Goal: Download file/media

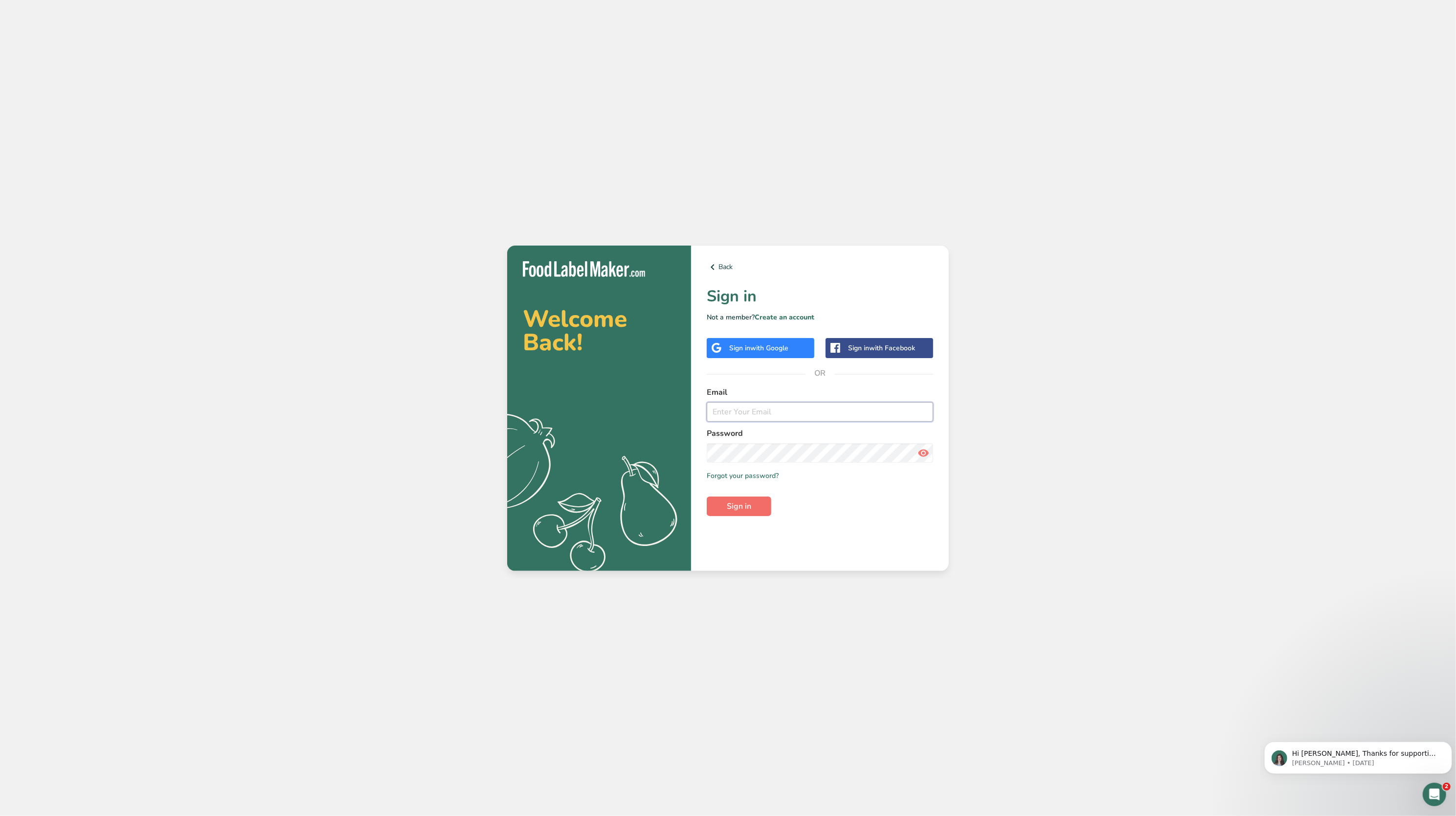
type input "[EMAIL_ADDRESS][DOMAIN_NAME]"
click at [737, 511] on span "Sign in" at bounding box center [739, 506] width 25 height 12
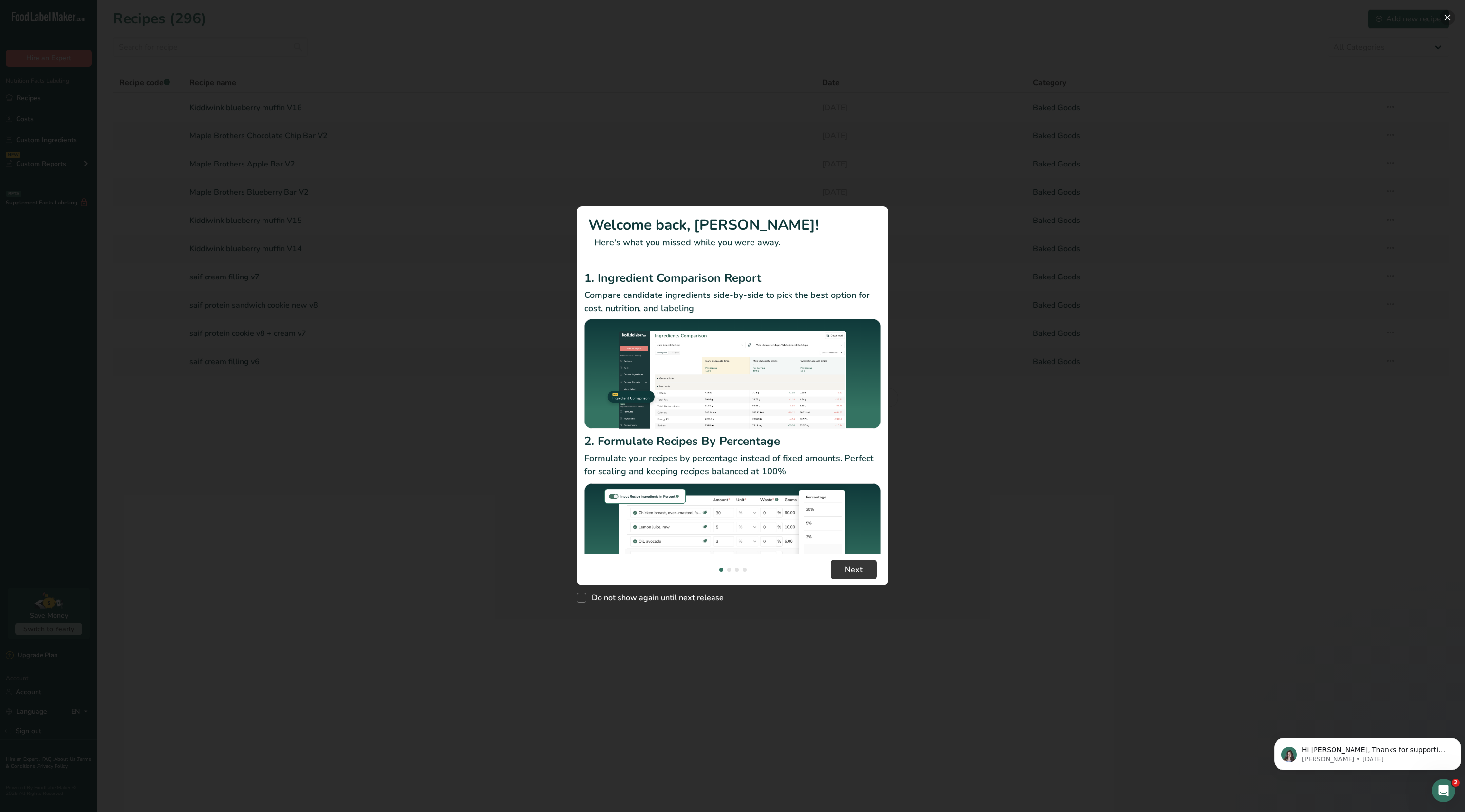
click at [1450, 23] on button "New Features" at bounding box center [1447, 17] width 15 height 15
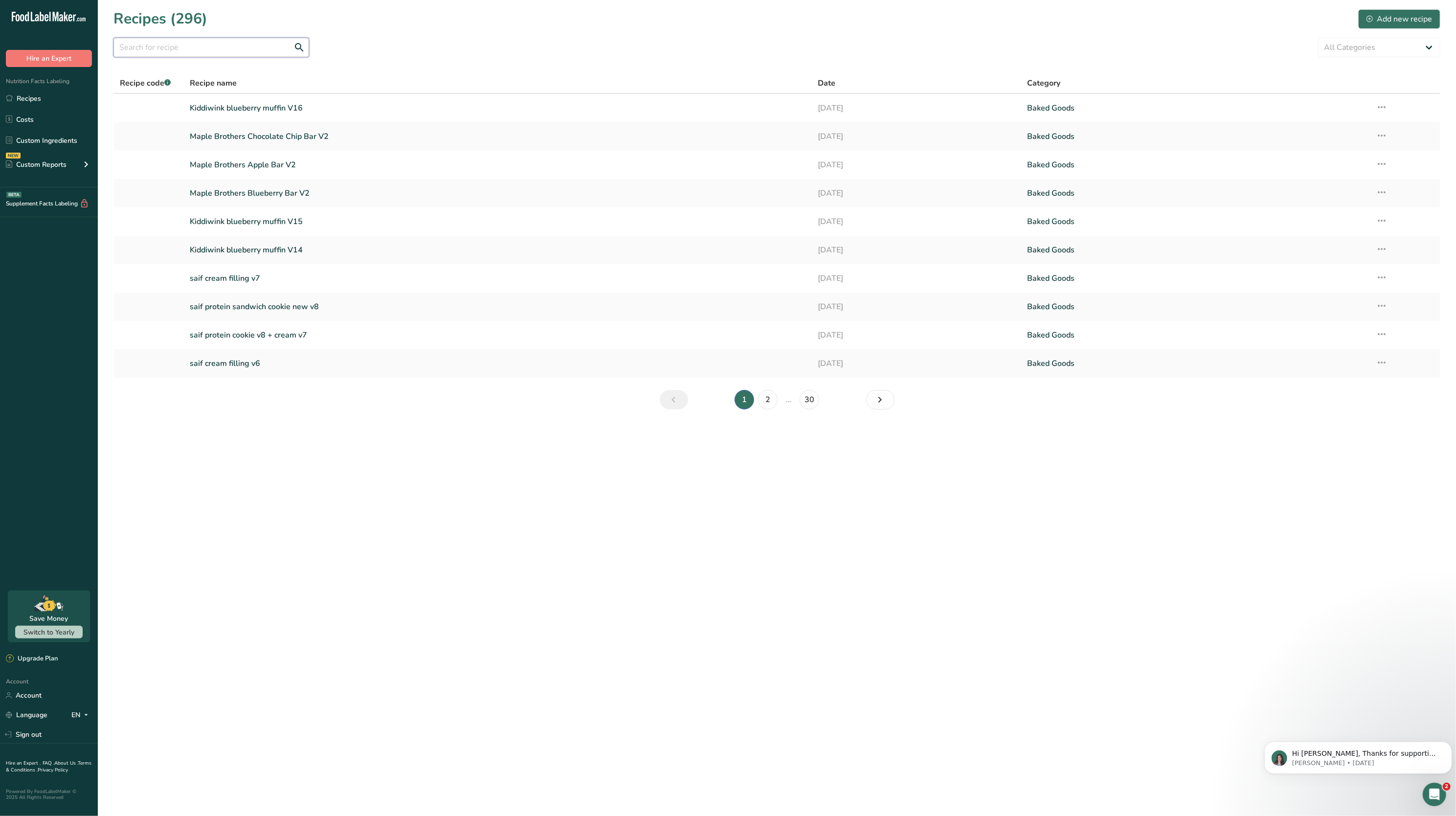
click at [218, 39] on input "text" at bounding box center [211, 48] width 196 height 20
type input "lemon green"
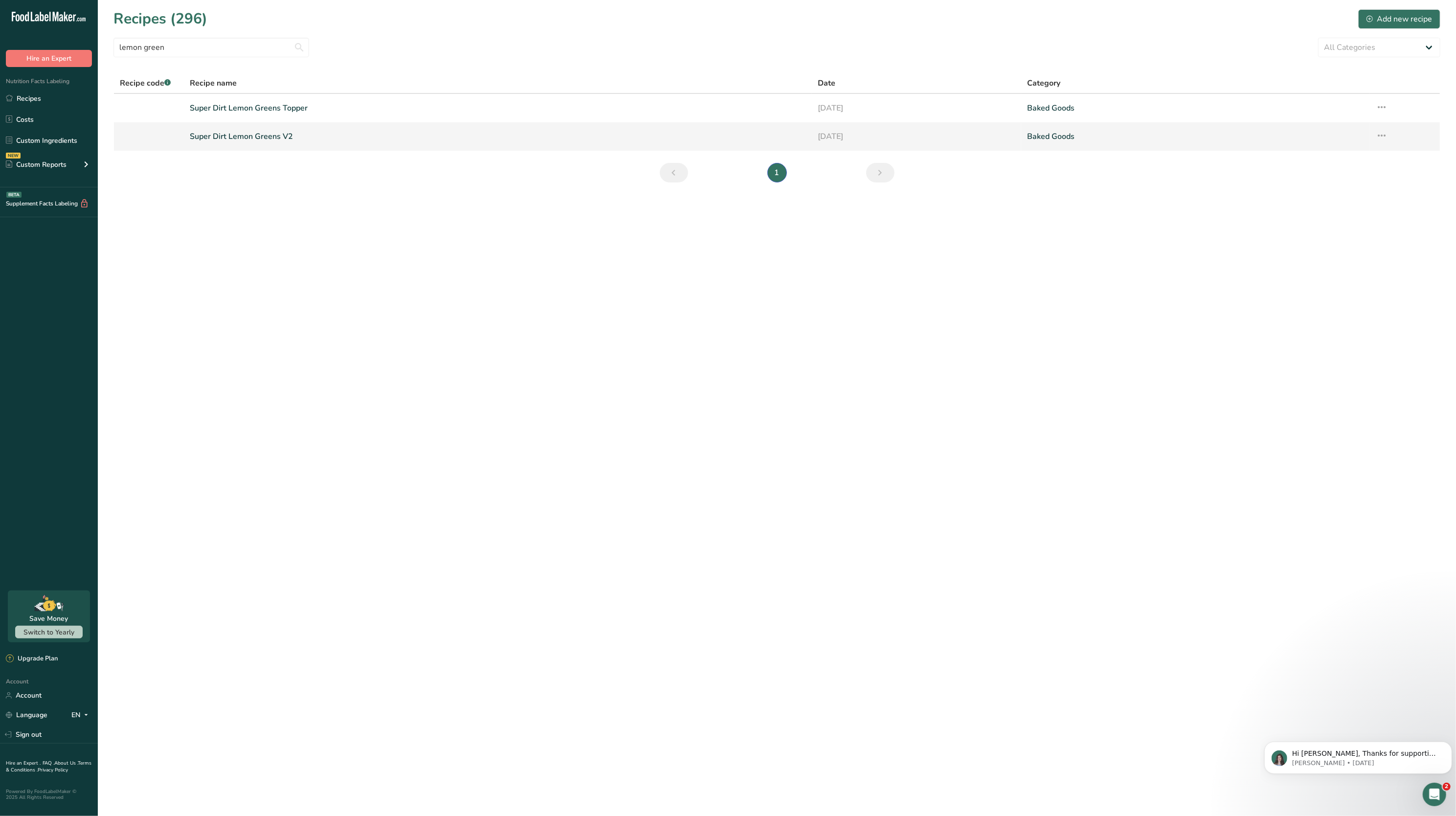
click at [251, 134] on link "Super Dirt Lemon Greens V2" at bounding box center [498, 136] width 616 height 20
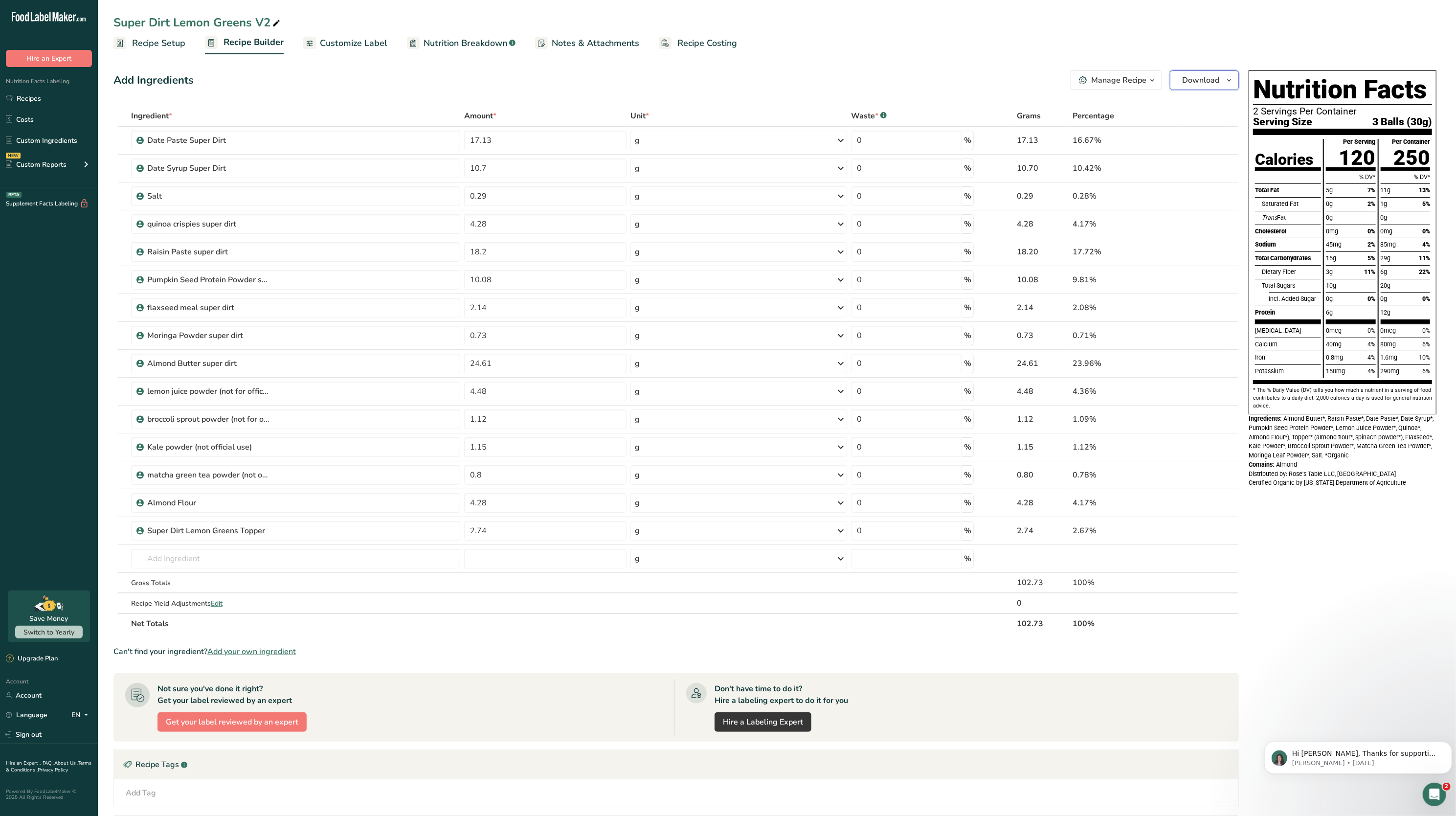
click at [1197, 77] on span "Download" at bounding box center [1200, 80] width 37 height 12
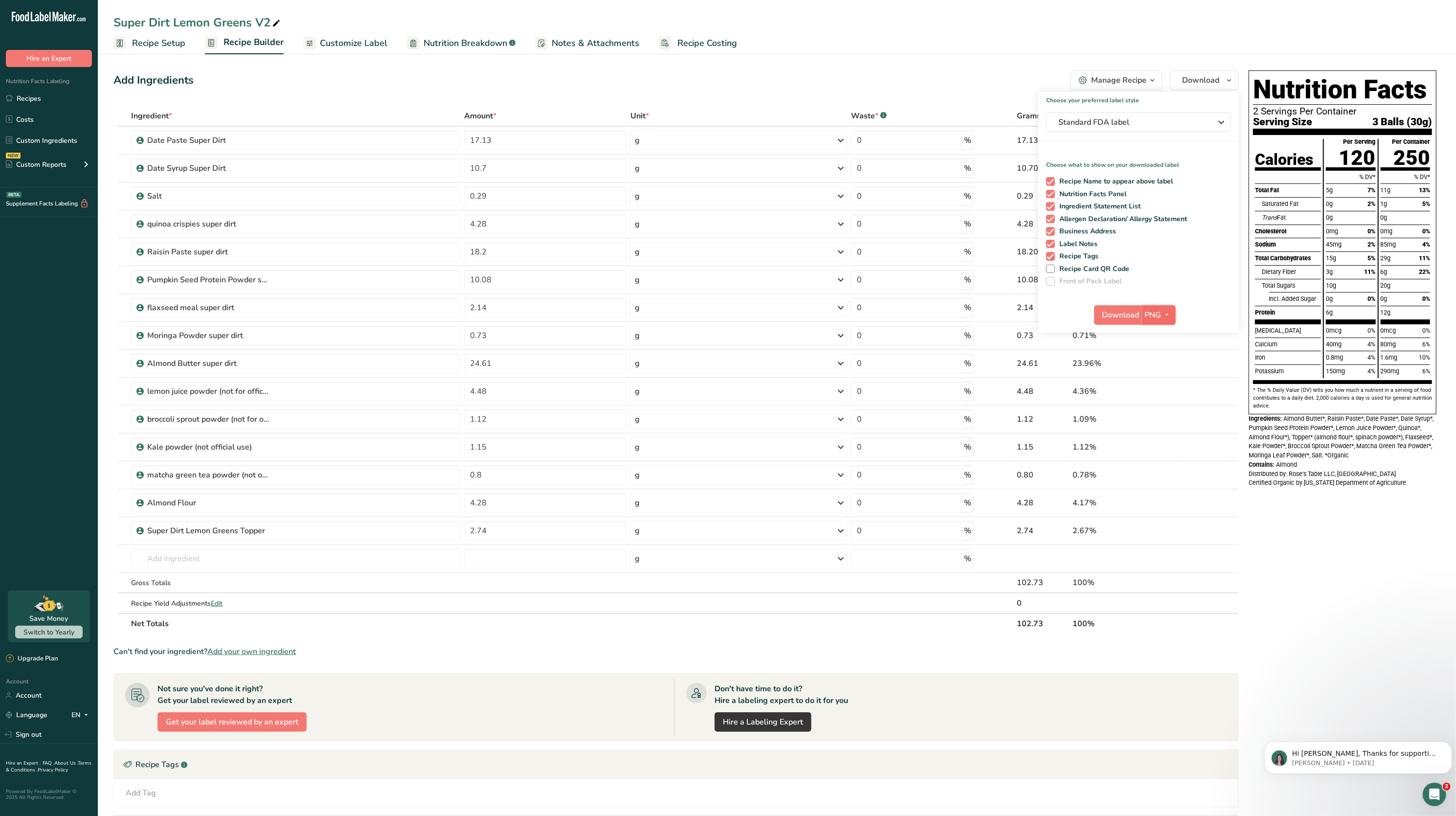
click at [1160, 307] on button "PNG" at bounding box center [1158, 315] width 34 height 20
click at [1163, 381] on link "PDF" at bounding box center [1160, 383] width 31 height 16
click at [1125, 320] on span "Download" at bounding box center [1121, 315] width 37 height 12
click at [1123, 123] on span "Standard FDA label" at bounding box center [1132, 122] width 147 height 12
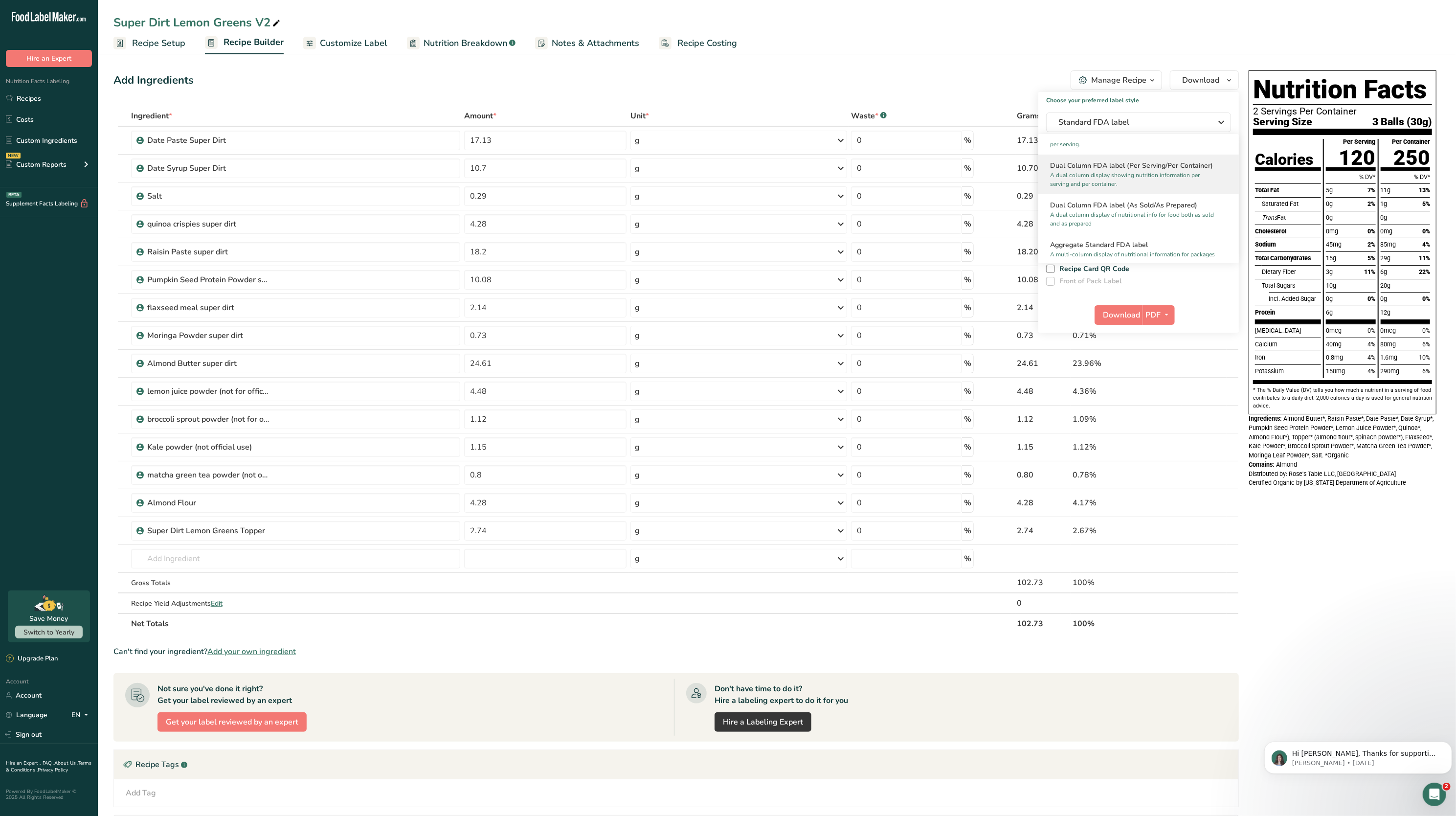
click at [1129, 188] on p "A dual column display showing nutrition information per serving and per contain…" at bounding box center [1134, 179] width 168 height 18
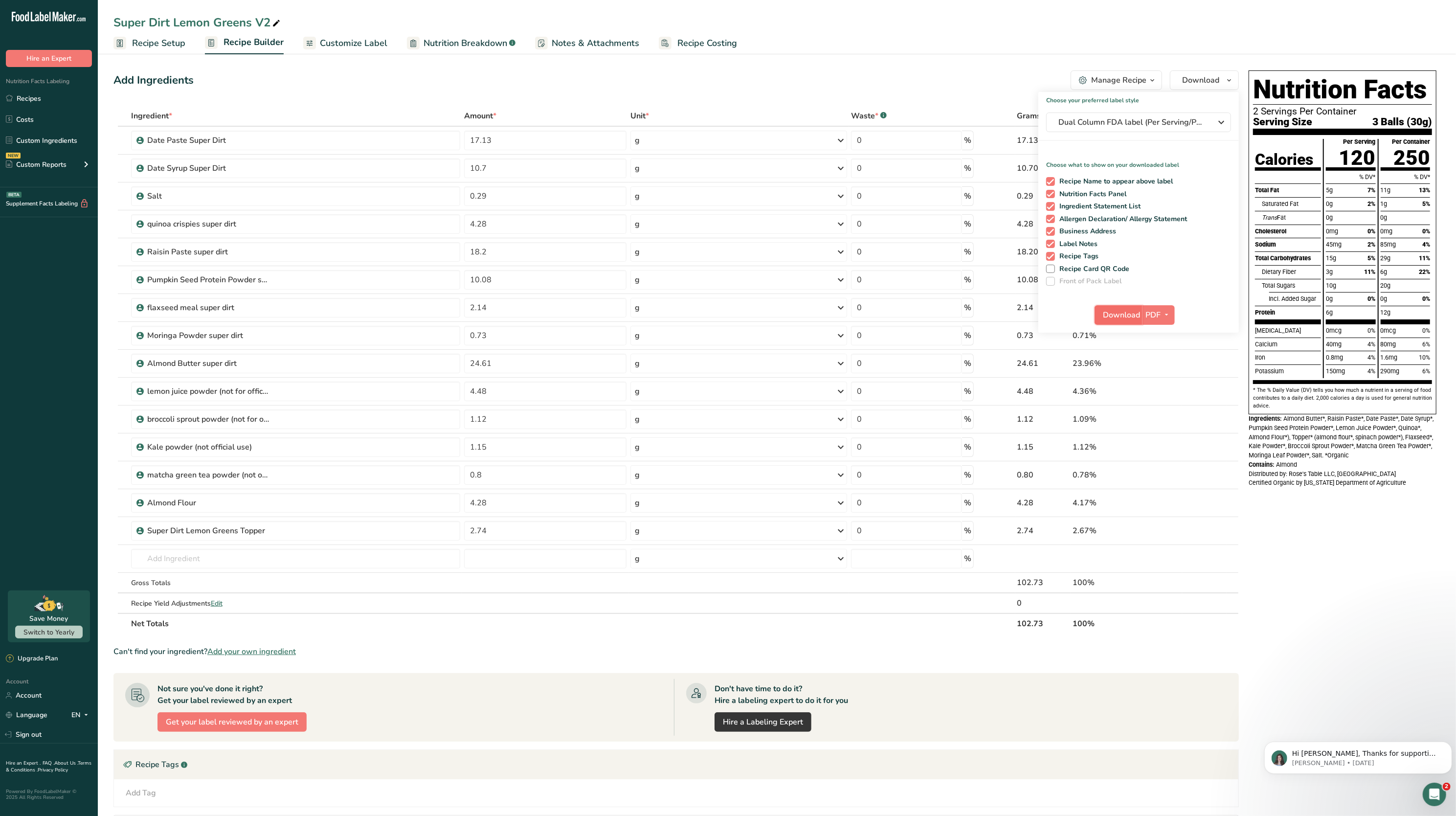
click at [1110, 322] on button "Download" at bounding box center [1119, 315] width 48 height 20
